Goal: Task Accomplishment & Management: Complete application form

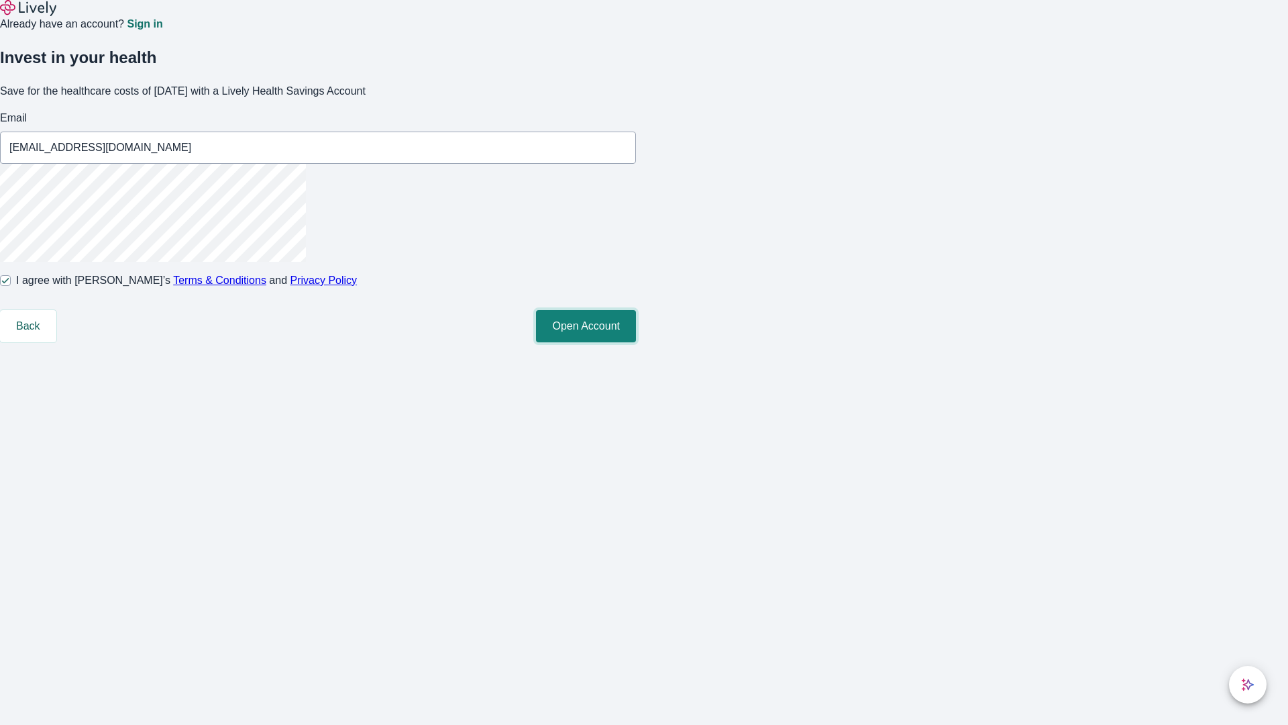
click at [636, 342] on button "Open Account" at bounding box center [586, 326] width 100 height 32
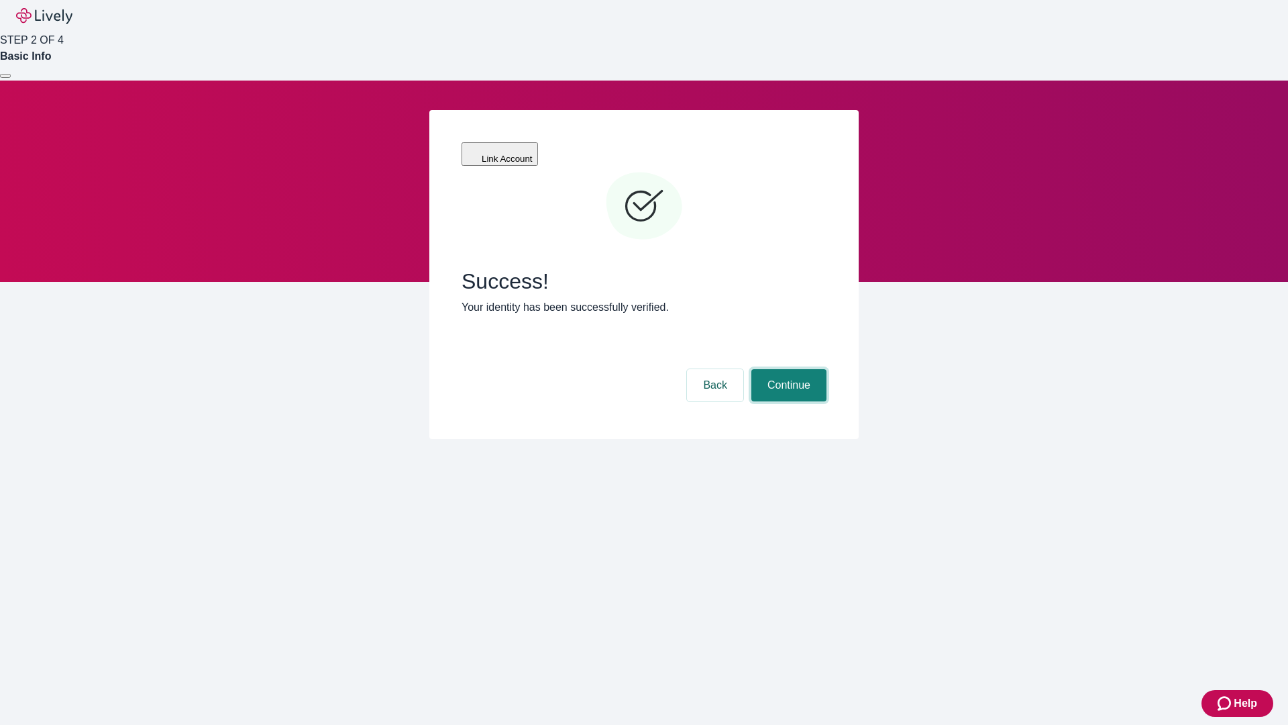
click at [787, 369] on button "Continue" at bounding box center [788, 385] width 75 height 32
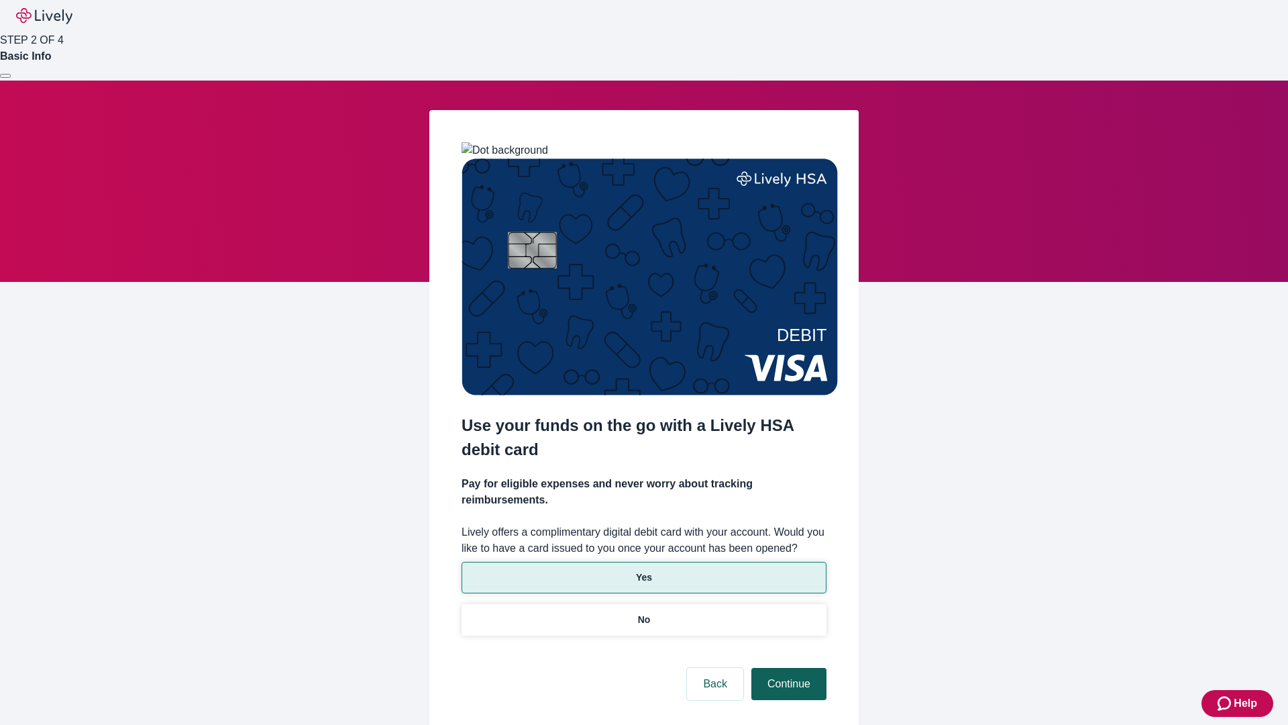
click at [643, 570] on p "Yes" at bounding box center [644, 577] width 16 height 14
click at [787, 668] on button "Continue" at bounding box center [788, 684] width 75 height 32
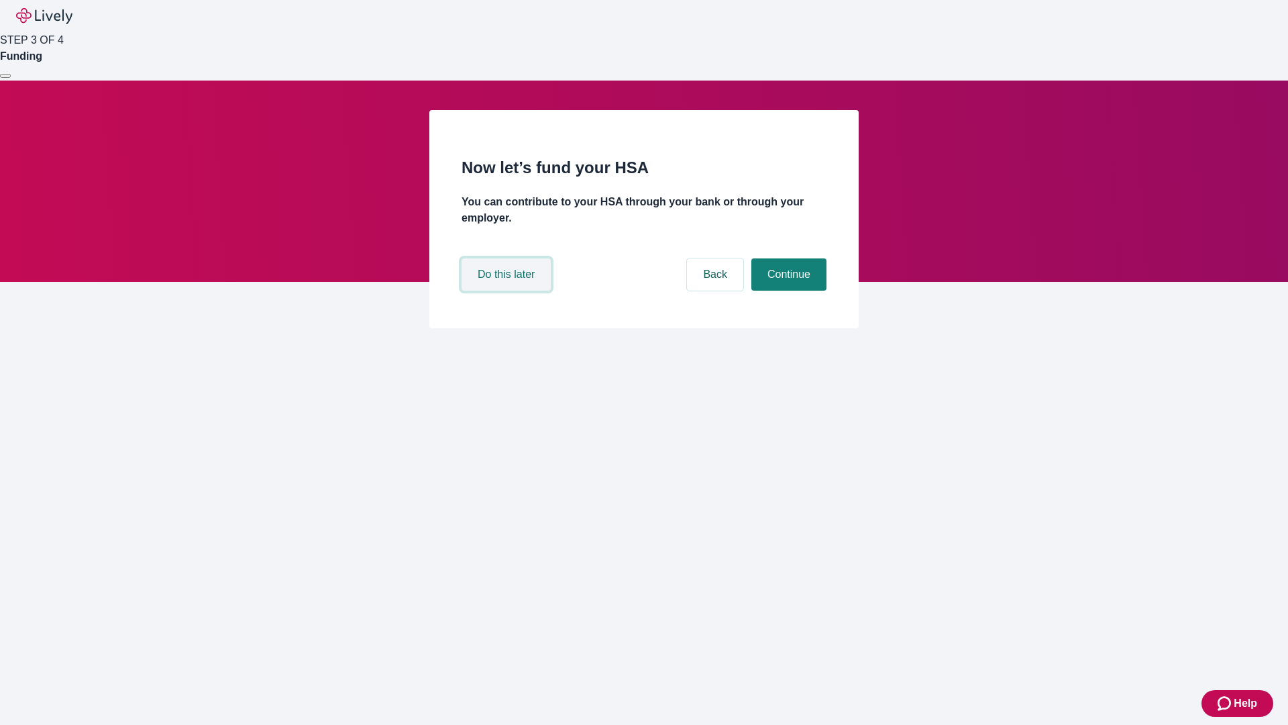
click at [508, 290] on button "Do this later" at bounding box center [506, 274] width 89 height 32
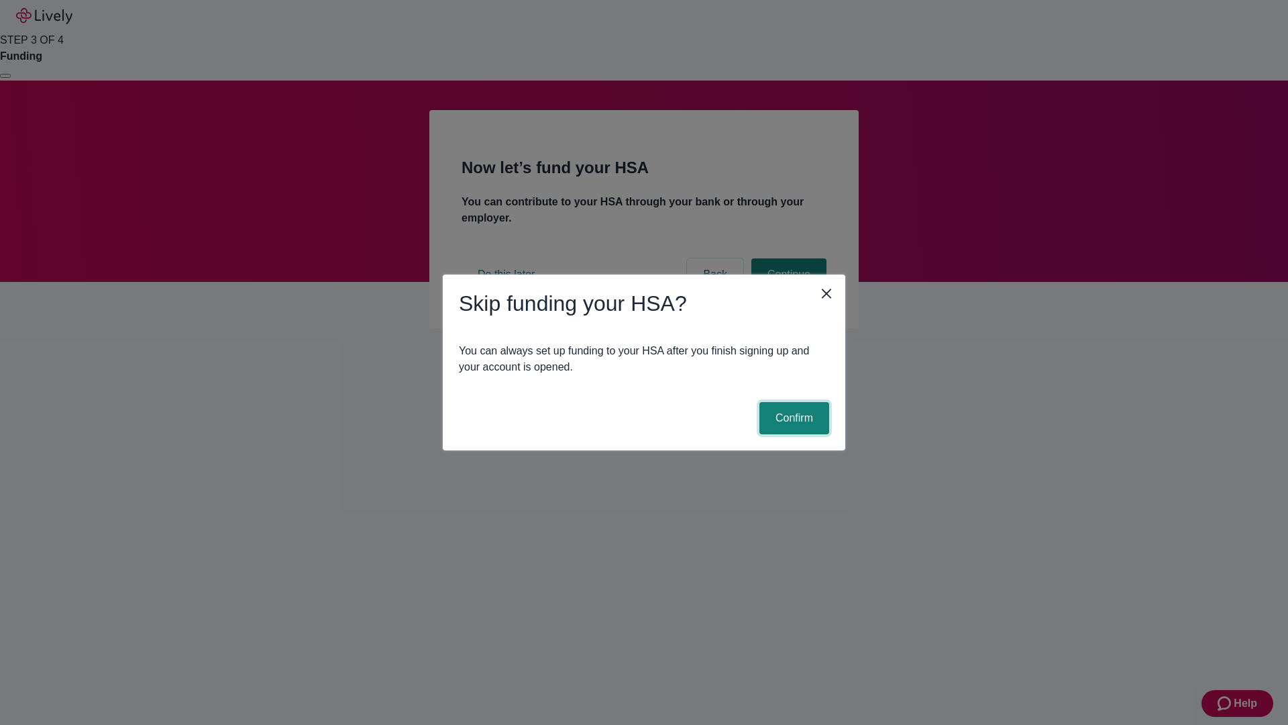
click at [792, 418] on button "Confirm" at bounding box center [794, 418] width 70 height 32
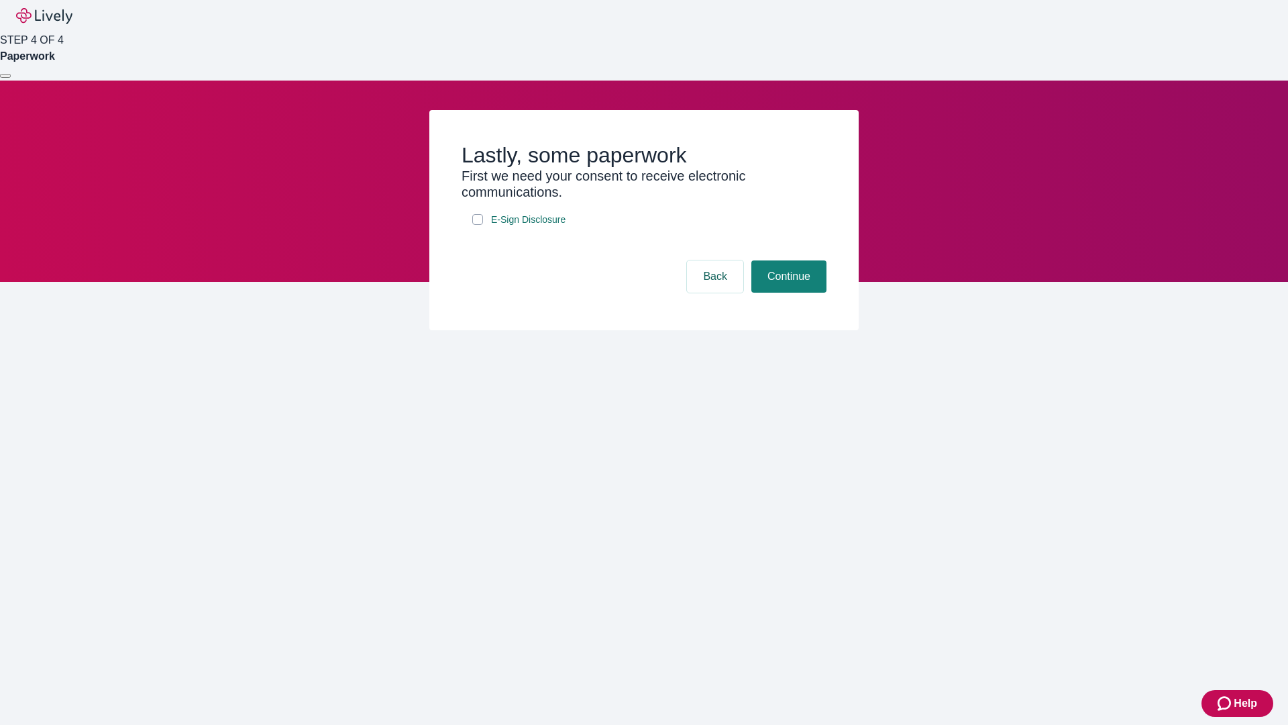
click at [478, 225] on input "E-Sign Disclosure" at bounding box center [477, 219] width 11 height 11
checkbox input "true"
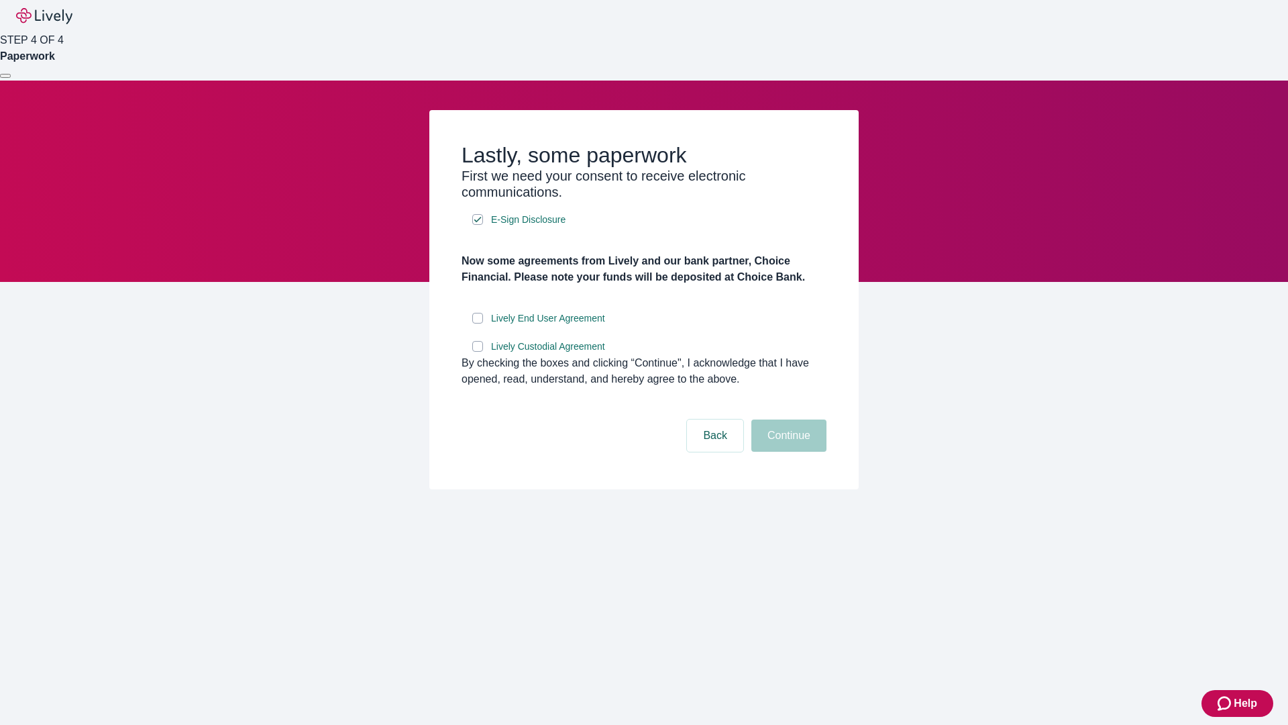
click at [478, 323] on input "Lively End User Agreement" at bounding box center [477, 318] width 11 height 11
checkbox input "true"
click at [478, 352] on input "Lively Custodial Agreement" at bounding box center [477, 346] width 11 height 11
checkbox input "true"
click at [787, 452] on button "Continue" at bounding box center [788, 435] width 75 height 32
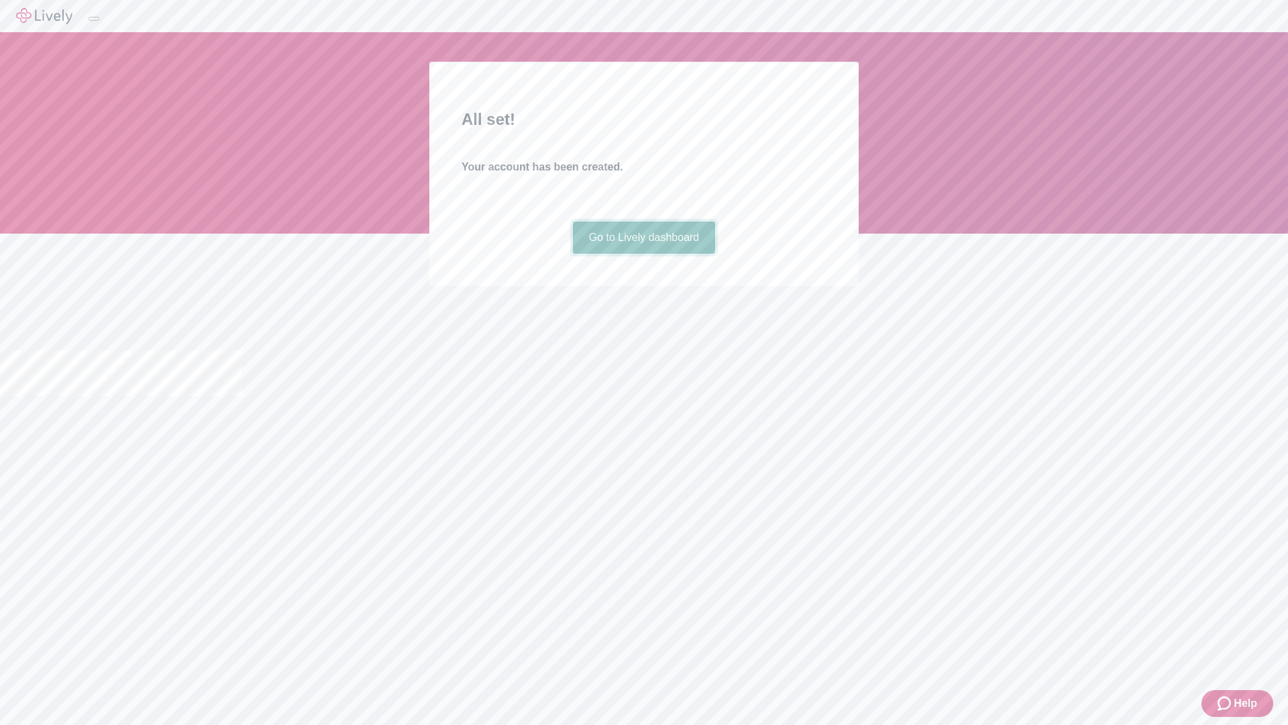
click at [643, 254] on link "Go to Lively dashboard" at bounding box center [644, 237] width 143 height 32
